Goal: Task Accomplishment & Management: Use online tool/utility

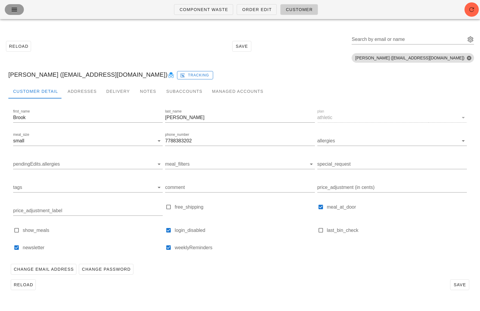
click at [12, 11] on icon "button" at bounding box center [14, 9] width 7 height 7
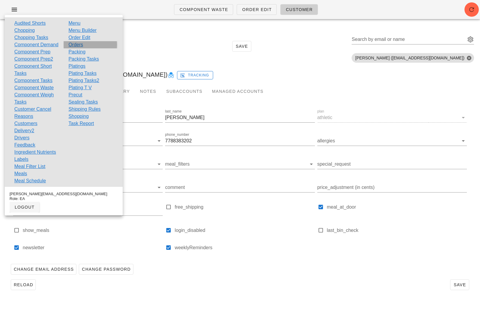
click at [79, 45] on link "Orders" at bounding box center [75, 44] width 15 height 7
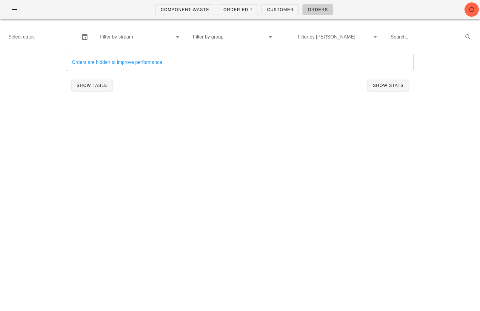
click at [66, 38] on input "Select dates" at bounding box center [44, 37] width 72 height 10
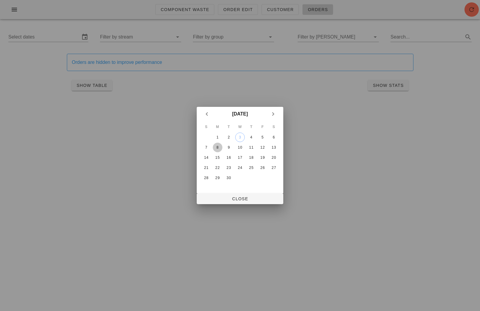
click at [217, 145] on div "8" at bounding box center [218, 147] width 10 height 4
click at [280, 147] on div "S M T W T F S 1 2 3 4 5 6 7 8 9 10 11 12 13 14 15 16 17 18 19 20 21 22 23 24 25…" at bounding box center [240, 157] width 87 height 72
click at [219, 139] on div "1" at bounding box center [218, 137] width 10 height 4
click at [242, 135] on div "3" at bounding box center [240, 137] width 10 height 4
click at [216, 136] on div "1" at bounding box center [218, 137] width 10 height 4
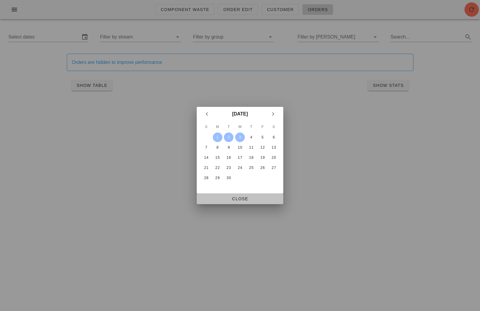
click at [234, 199] on span "Close" at bounding box center [240, 199] width 77 height 5
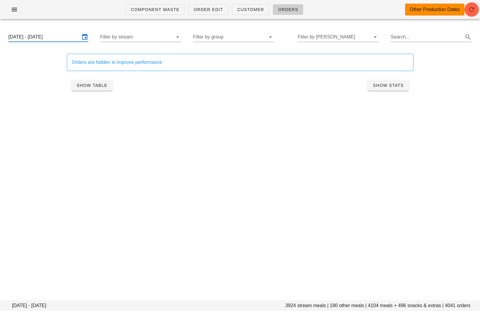
click at [65, 35] on input "[DATE] - [DATE]" at bounding box center [44, 37] width 72 height 10
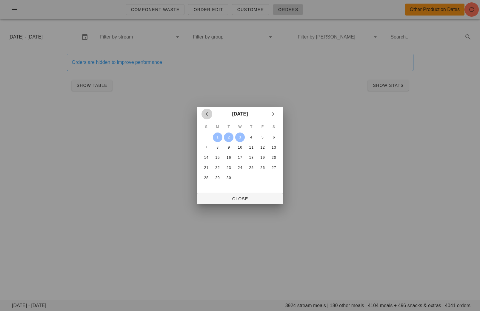
click at [211, 113] on span "Previous month" at bounding box center [207, 114] width 11 height 7
click at [209, 187] on div "31" at bounding box center [207, 188] width 10 height 4
click at [278, 112] on span "Next month" at bounding box center [273, 114] width 11 height 7
click at [239, 136] on div "3" at bounding box center [240, 137] width 9 height 4
click at [248, 201] on span "Close" at bounding box center [240, 199] width 77 height 5
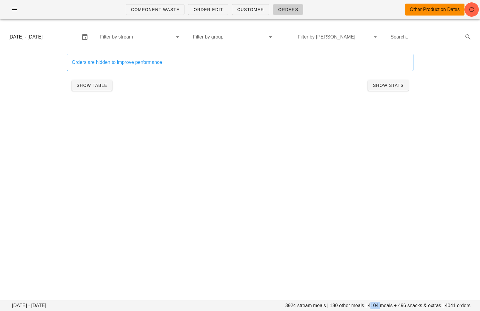
drag, startPoint x: 377, startPoint y: 307, endPoint x: 370, endPoint y: 307, distance: 7.5
click at [370, 307] on footer "[DATE] - [DATE] stream meals | 180 other meals | 4104 meals + 496 snacks & extr…" at bounding box center [240, 306] width 480 height 11
copy footer "4104"
click at [54, 36] on input "[DATE] - [DATE]" at bounding box center [44, 37] width 72 height 10
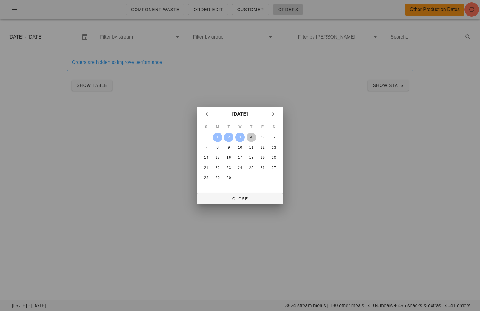
click at [249, 135] on div "4" at bounding box center [252, 137] width 10 height 4
click at [277, 142] on td "6" at bounding box center [274, 138] width 11 height 10
click at [275, 137] on div "6" at bounding box center [274, 137] width 10 height 4
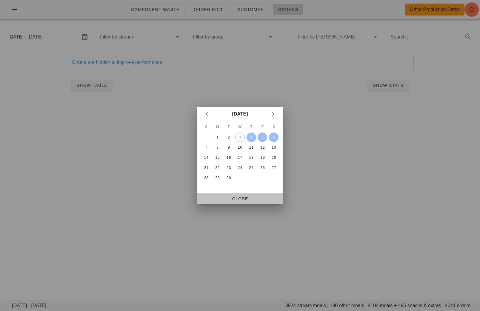
click at [258, 200] on span "Close" at bounding box center [240, 199] width 77 height 5
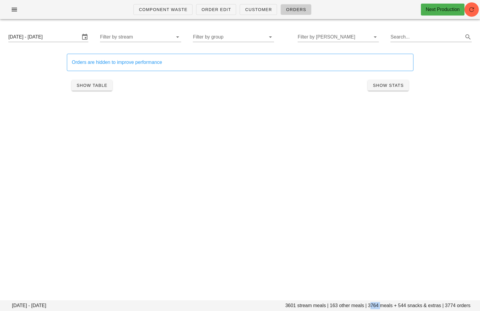
drag, startPoint x: 381, startPoint y: 306, endPoint x: 369, endPoint y: 306, distance: 12.0
click at [369, 306] on footer "[DATE] - [DATE] stream meals | 163 other meals | 3764 meals + 544 snacks & extr…" at bounding box center [240, 306] width 480 height 11
copy footer "3764"
click at [19, 13] on button "button" at bounding box center [14, 9] width 19 height 11
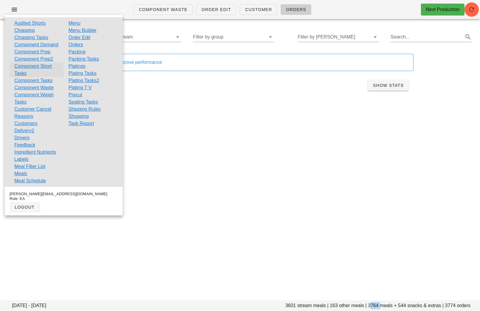
click at [42, 73] on link "Component Short Tasks" at bounding box center [36, 70] width 45 height 14
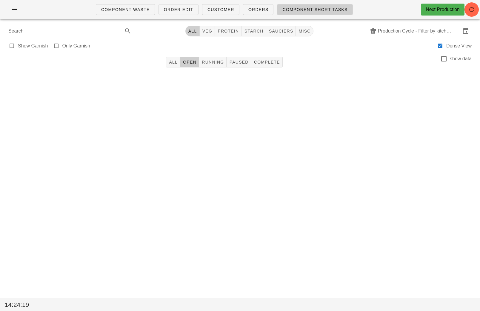
click at [407, 31] on input "Production Cycle - Filter by kitchen production schedules" at bounding box center [419, 31] width 83 height 10
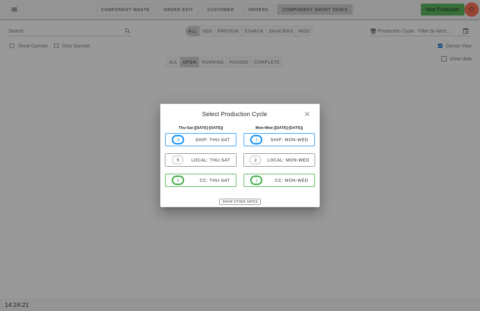
click at [231, 199] on div "Show Other Dates" at bounding box center [239, 202] width 159 height 11
click at [240, 202] on span "Show Other Dates" at bounding box center [240, 201] width 36 height 3
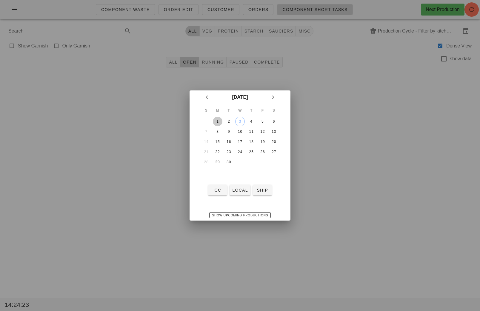
click at [219, 123] on div "1" at bounding box center [218, 121] width 10 height 4
click at [243, 192] on span "local" at bounding box center [240, 190] width 16 height 5
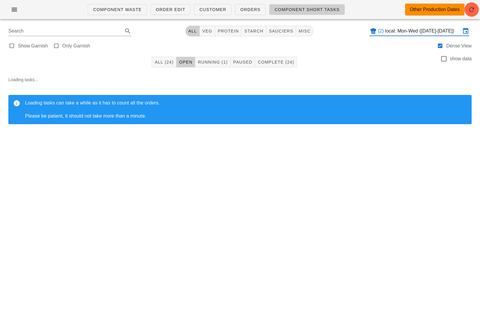
click at [397, 33] on input "local: Mon-Wed ([DATE]-[DATE])" at bounding box center [423, 31] width 76 height 10
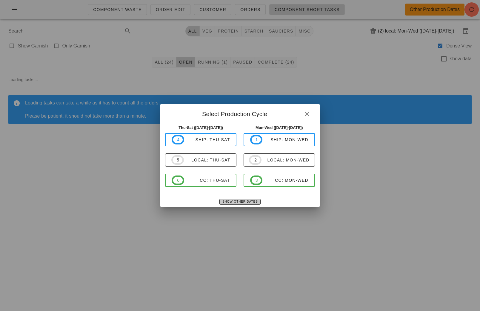
click at [243, 202] on span "Show Other Dates" at bounding box center [240, 201] width 36 height 3
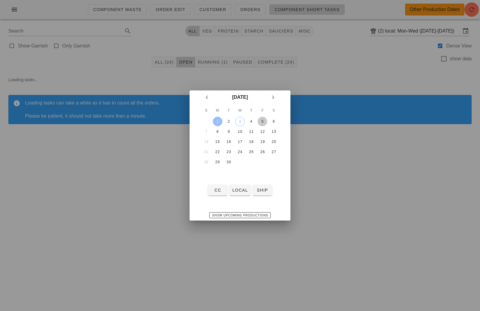
click at [264, 121] on div "5" at bounding box center [263, 121] width 10 height 4
click at [240, 189] on span "local" at bounding box center [240, 190] width 16 height 5
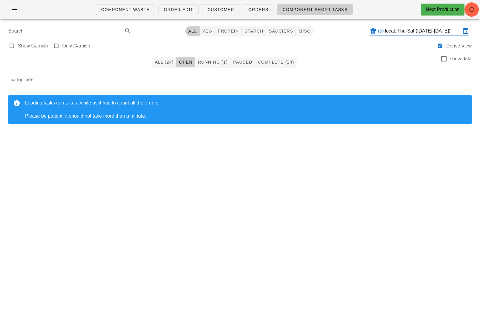
click at [282, 152] on div "All (24) Open Running (1) Paused Complete (24) show data Loading tasks... Loadi…" at bounding box center [240, 103] width 473 height 100
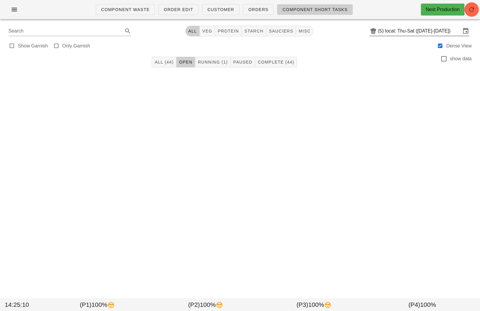
click at [386, 32] on input "local: Thu-Sat ([DATE]-[DATE])" at bounding box center [423, 31] width 76 height 10
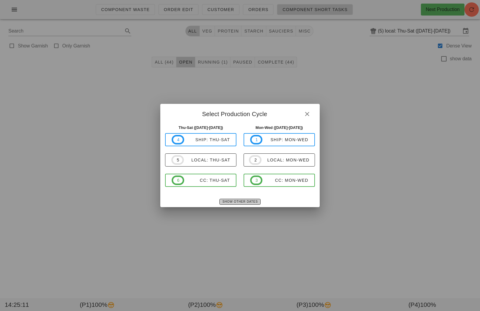
click at [241, 201] on span "Show Other Dates" at bounding box center [240, 201] width 36 height 3
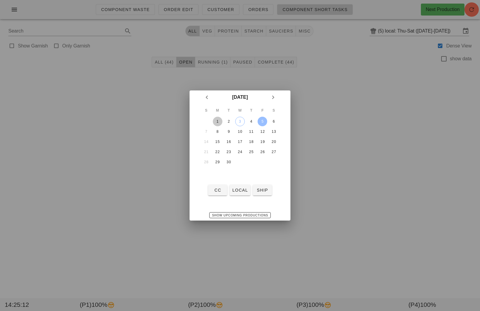
click at [221, 120] on div "1" at bounding box center [218, 121] width 10 height 4
click at [241, 191] on span "local" at bounding box center [240, 190] width 16 height 5
type input "local: Mon-Wed ([DATE]-[DATE])"
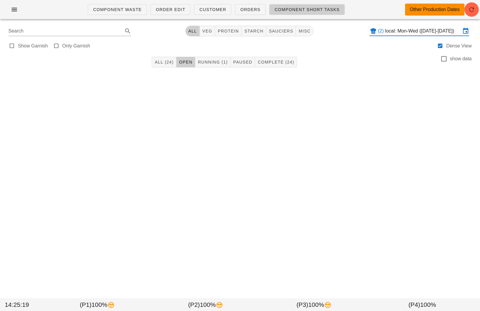
click at [231, 146] on div "Component Waste Order Edit Customer Orders Component Short Tasks Other Producti…" at bounding box center [240, 155] width 480 height 311
